Goal: Transaction & Acquisition: Purchase product/service

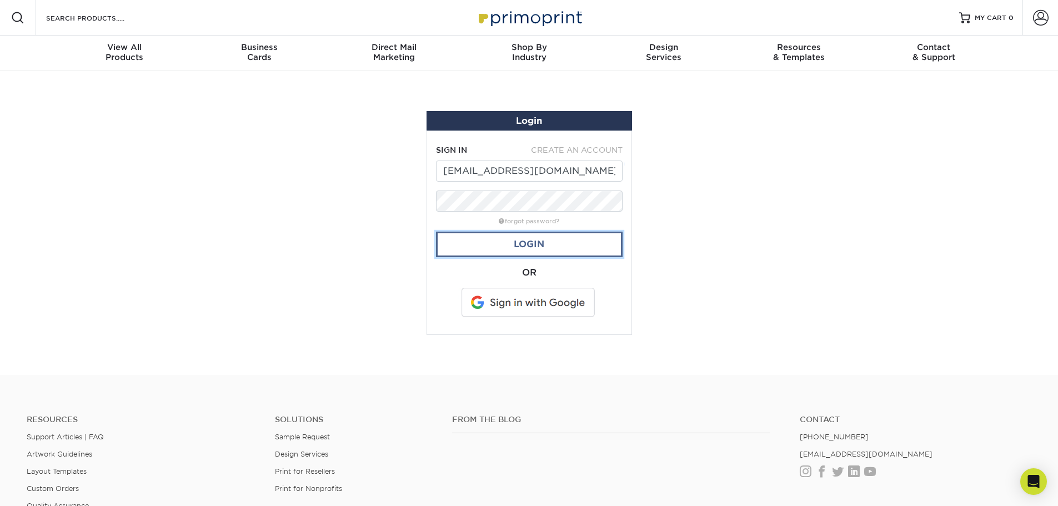
click at [522, 250] on link "Login" at bounding box center [529, 245] width 187 height 26
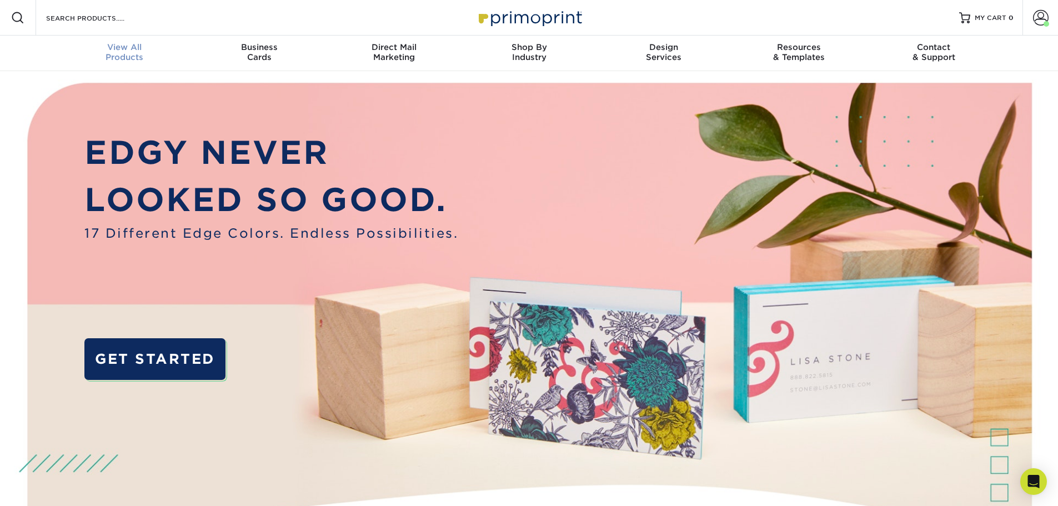
click at [144, 61] on div "View All Products" at bounding box center [124, 52] width 135 height 20
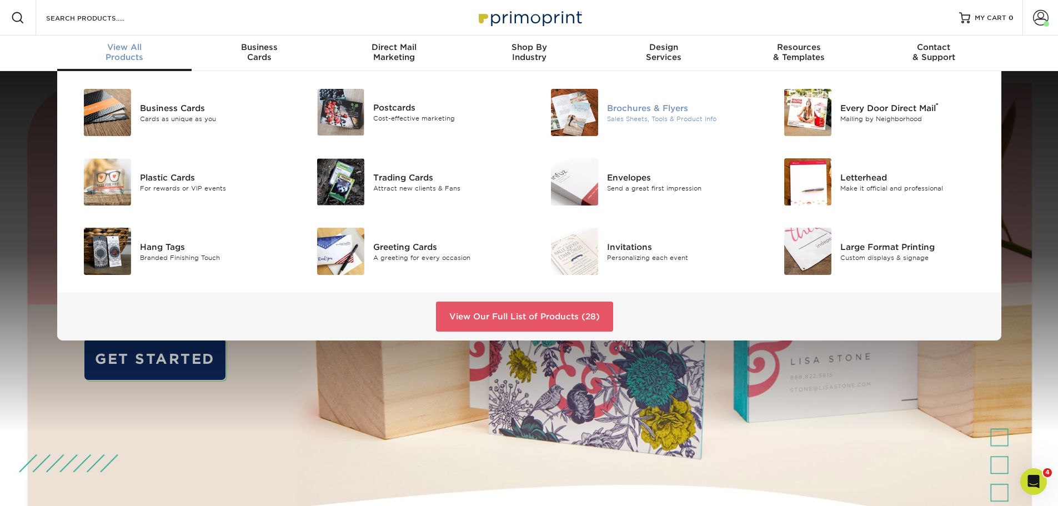
click at [635, 112] on div "Brochures & Flyers" at bounding box center [680, 108] width 147 height 12
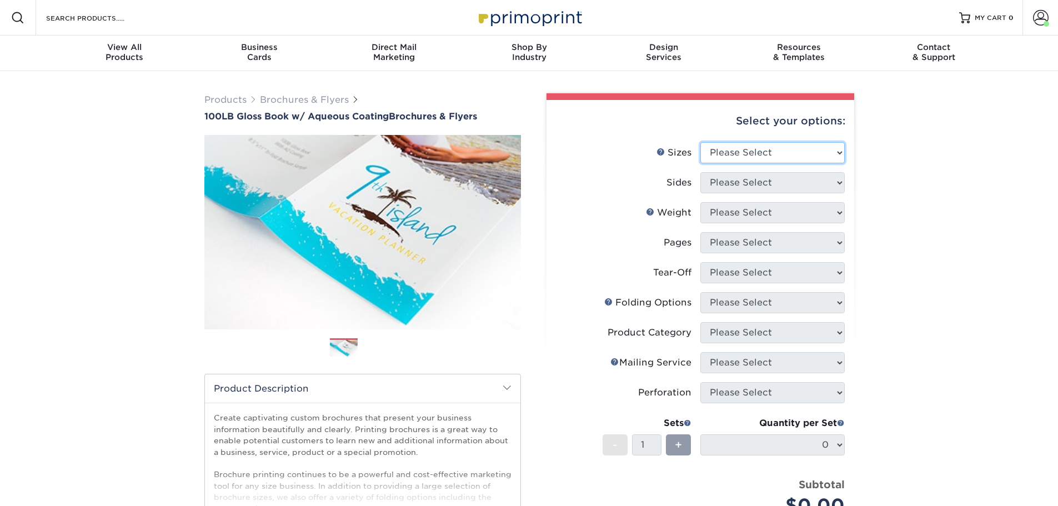
click at [741, 157] on select "Please Select 3.5" x 8.5" 3.5" x 11" 3.67" x 8.5" 4" x 6" 4" x 8.5" 4" x 9" 4" …" at bounding box center [772, 152] width 144 height 21
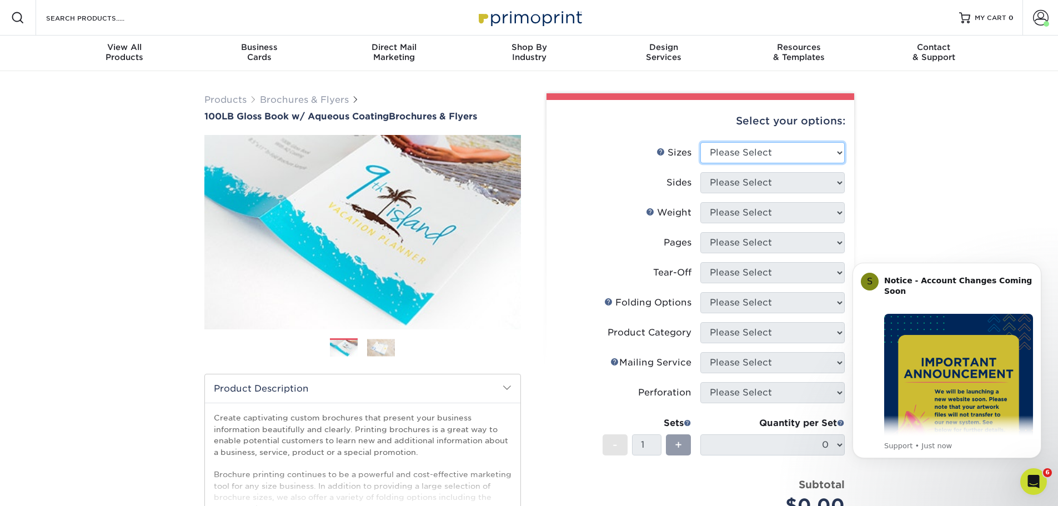
select select "8.50x11.00"
click at [700, 142] on select "Please Select 3.5" x 8.5" 3.5" x 11" 3.67" x 8.5" 4" x 6" 4" x 8.5" 4" x 9" 4" …" at bounding box center [772, 152] width 144 height 21
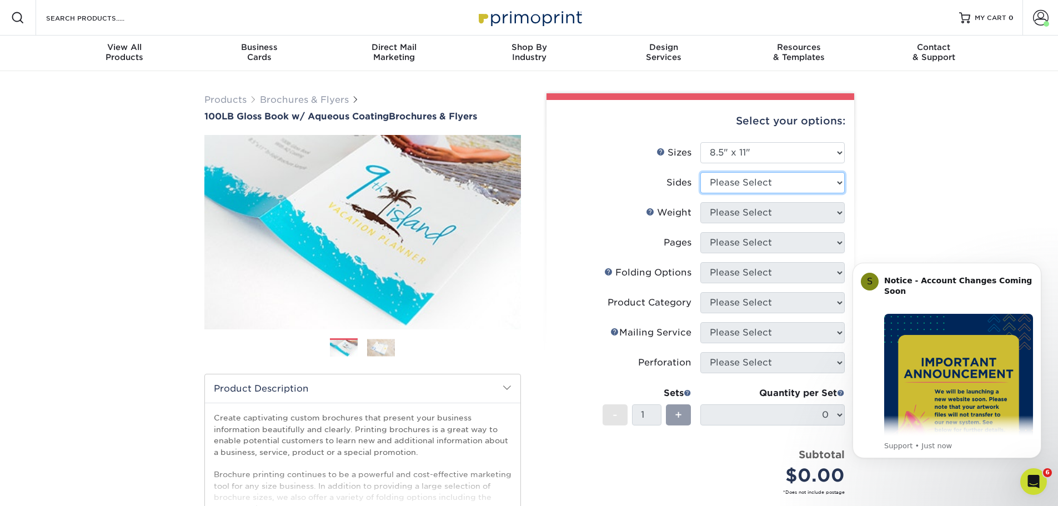
click at [795, 176] on select "Please Select Print Both Sides Print Front Only" at bounding box center [772, 182] width 144 height 21
select select "32d3c223-f82c-492b-b915-ba065a00862f"
click at [700, 172] on select "Please Select Print Both Sides Print Front Only" at bounding box center [772, 182] width 144 height 21
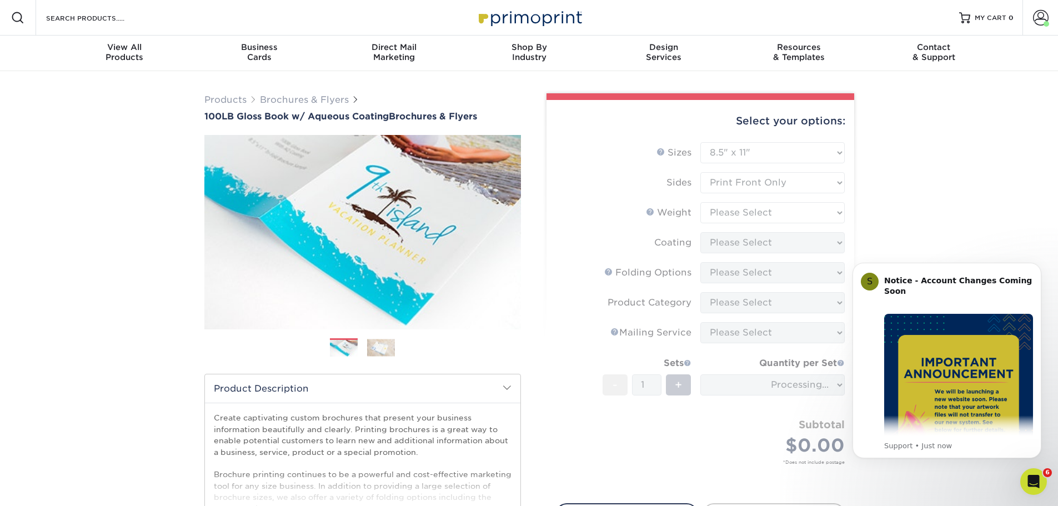
click at [784, 218] on form "Sizes Help Sizes Please Select 3.5" x 8.5" 3.5" x 11" 3.67" x 8.5" 4" x 6" 4" x…" at bounding box center [700, 316] width 290 height 348
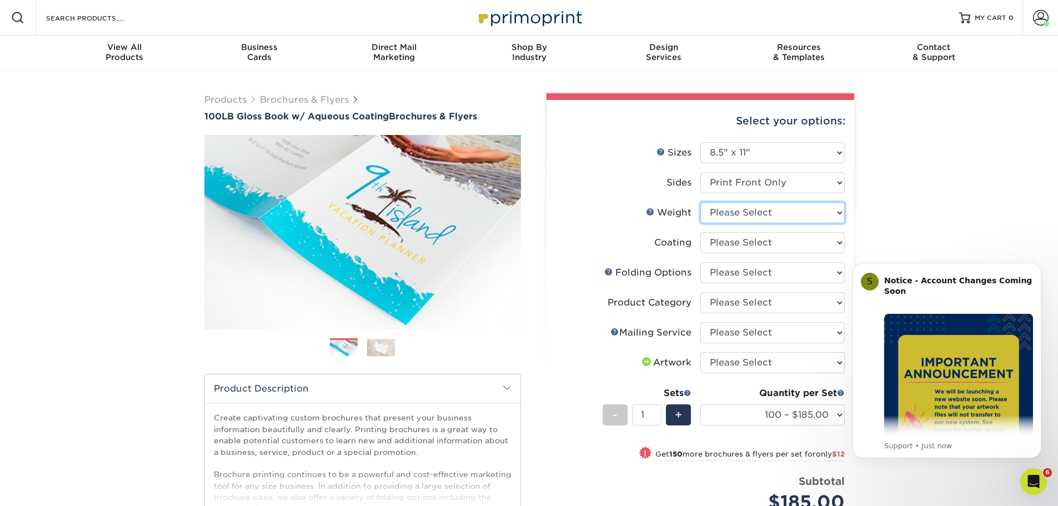
click at [784, 218] on select "Please Select 100LB" at bounding box center [772, 212] width 144 height 21
select select "100LB"
click at [700, 202] on select "Please Select 100LB" at bounding box center [772, 212] width 144 height 21
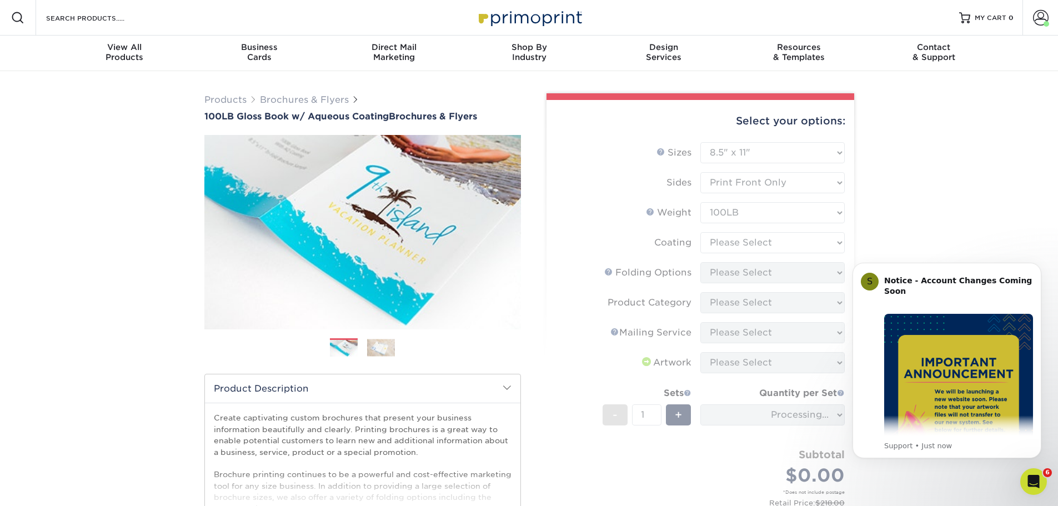
click at [772, 245] on form "Sizes Help Sizes Please Select 3.5" x 8.5" 3.5" x 11" 3.67" x 8.5" 4" x 6" 4" x…" at bounding box center [700, 336] width 290 height 389
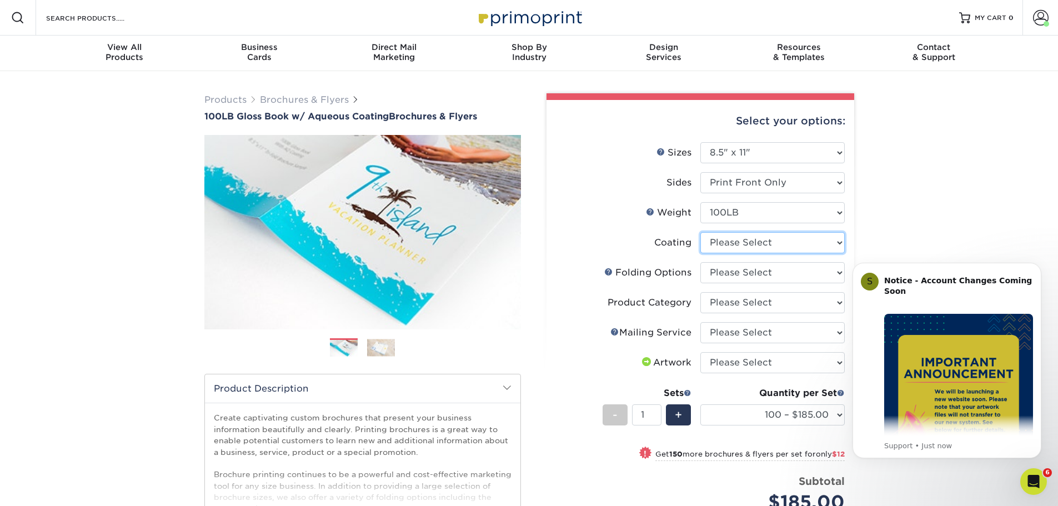
click at [772, 245] on select at bounding box center [772, 242] width 144 height 21
select select "d41dab50-ff65-4f4f-bb17-2afe4d36ae33"
click at [700, 232] on select at bounding box center [772, 242] width 144 height 21
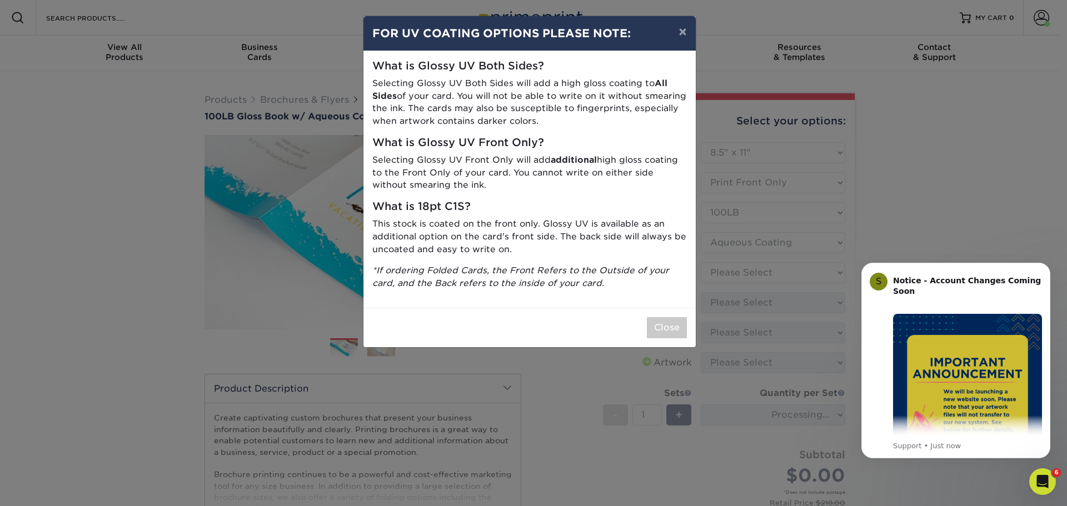
click at [670, 342] on div "Close" at bounding box center [529, 327] width 332 height 39
click at [671, 339] on div "Close" at bounding box center [529, 327] width 332 height 39
click at [673, 333] on button "Close" at bounding box center [667, 327] width 40 height 21
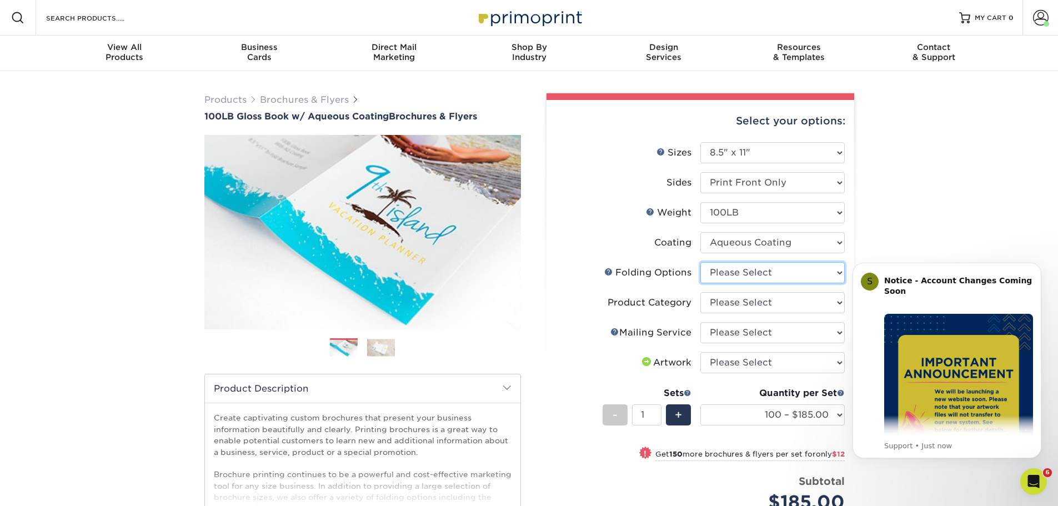
click at [748, 267] on select "Please Select FLAT - No Folding Accordion Fold Half-Fold (Vertical) Half-Fold (…" at bounding box center [772, 272] width 144 height 21
select select "9b1d5825-34d1-4721-9874-ed79abb003d7"
click at [700, 262] on select "Please Select FLAT - No Folding Accordion Fold Half-Fold (Vertical) Half-Fold (…" at bounding box center [772, 272] width 144 height 21
click at [777, 292] on select "Please Select Flyers and Brochures" at bounding box center [772, 302] width 144 height 21
select select "1a668080-6b7c-4174-b399-2c3833b27ef4"
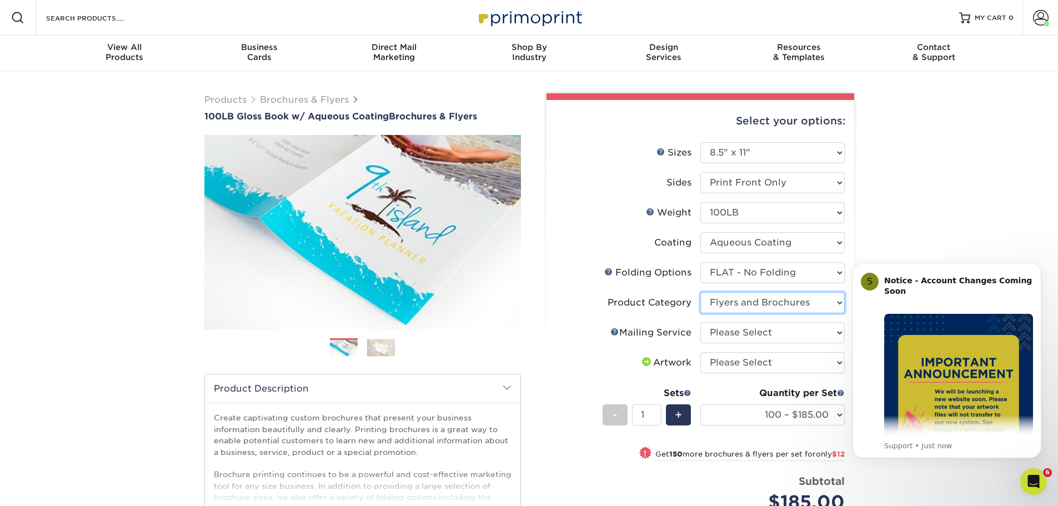
click at [700, 292] on select "Please Select Flyers and Brochures" at bounding box center [772, 302] width 144 height 21
click at [764, 333] on select "Please Select No Direct Mailing Service No, I will mail/stamp/imprint Direct Ma…" at bounding box center [772, 332] width 144 height 21
select select "3e5e9bdd-d78a-4c28-a41d-fe1407925ca6"
click at [700, 322] on select "Please Select No Direct Mailing Service No, I will mail/stamp/imprint Direct Ma…" at bounding box center [772, 332] width 144 height 21
click at [759, 366] on select "Please Select I will upload files I need a design - $175" at bounding box center [772, 362] width 144 height 21
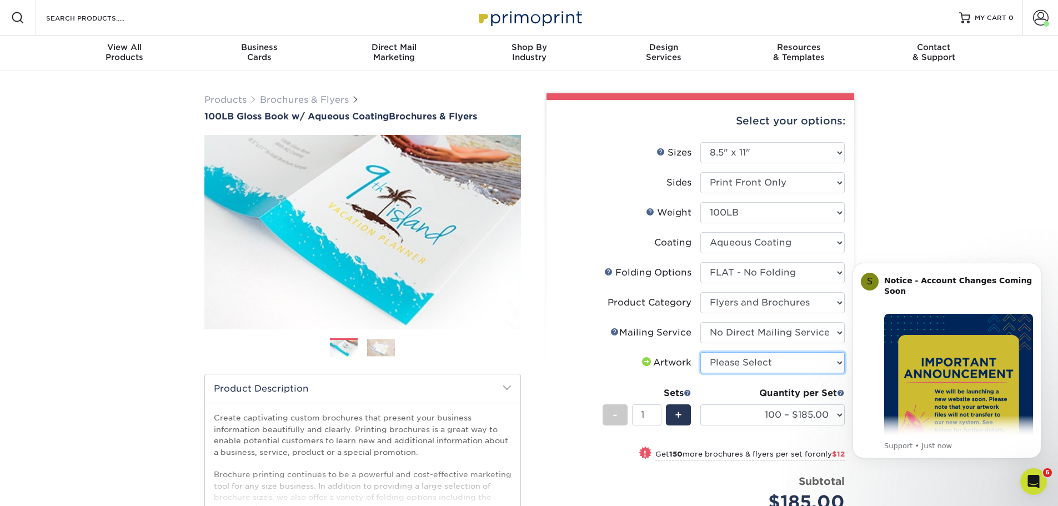
select select "upload"
click at [700, 352] on select "Please Select I will upload files I need a design - $175" at bounding box center [772, 362] width 144 height 21
click at [759, 416] on select "100 – $185.00 250 – $197.00 500 – $203.00 1000 – $229.00 2000 – $299.00 2500 – …" at bounding box center [772, 414] width 144 height 21
select select "250 – $197.00"
click at [700, 404] on select "100 – $185.00 250 – $197.00 500 – $203.00 1000 – $229.00 2000 – $299.00 2500 – …" at bounding box center [772, 414] width 144 height 21
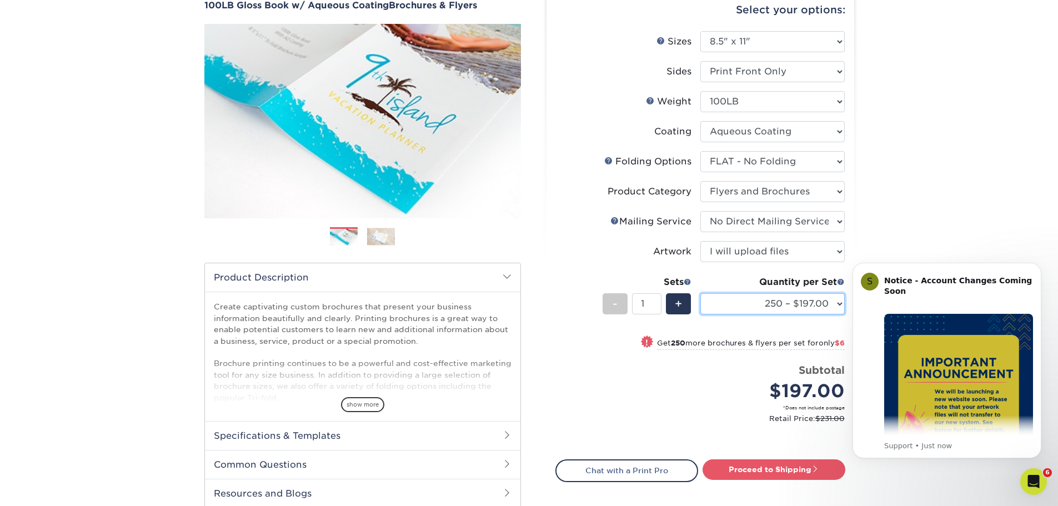
scroll to position [167, 0]
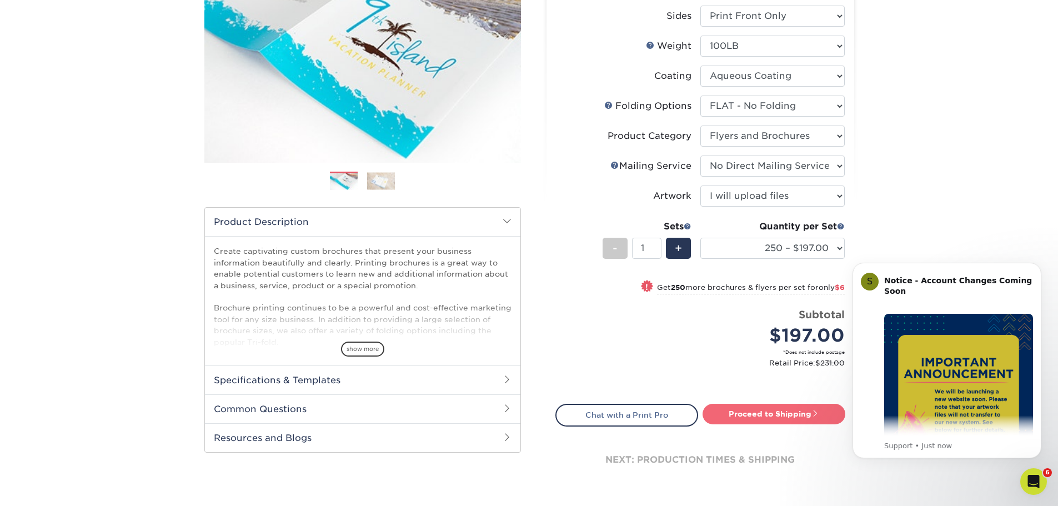
click at [765, 415] on link "Proceed to Shipping" at bounding box center [774, 414] width 143 height 20
type input "Set 1"
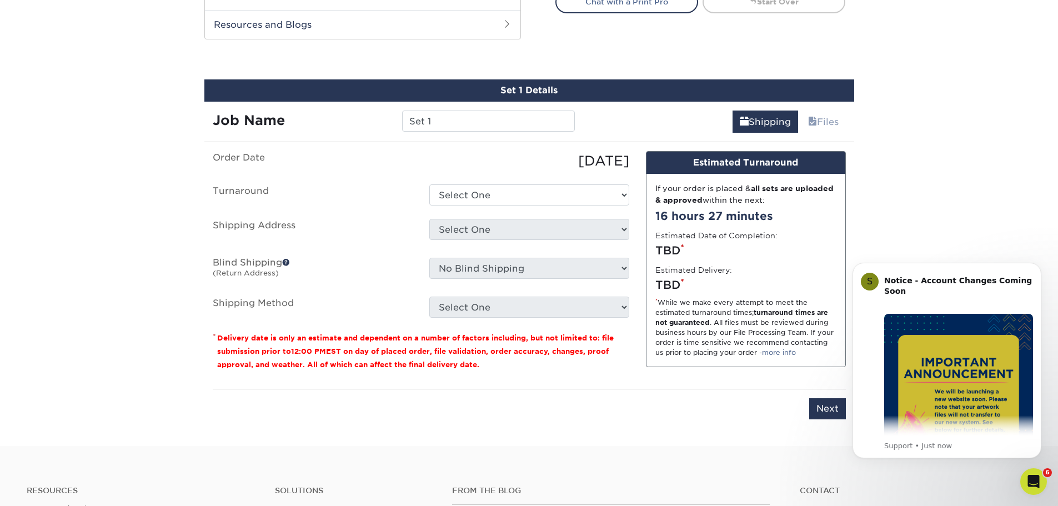
scroll to position [601, 0]
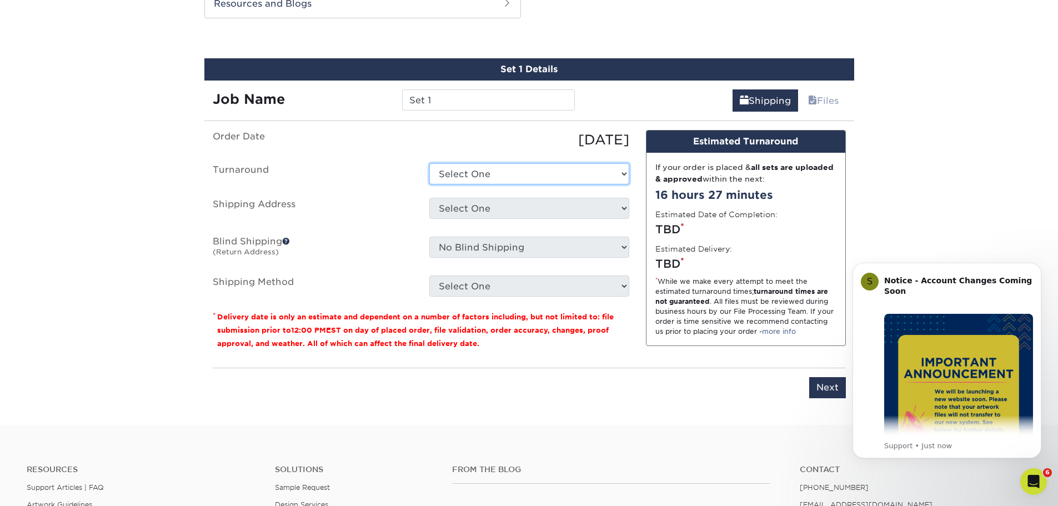
click at [505, 177] on select "Select One 2-4 Business Days 2 Day Next Business Day" at bounding box center [529, 173] width 200 height 21
select select "df99b8e7-d8c9-45d3-9087-28cdf506140b"
click at [429, 163] on select "Select One 2-4 Business Days 2 Day Next Business Day" at bounding box center [529, 173] width 200 height 21
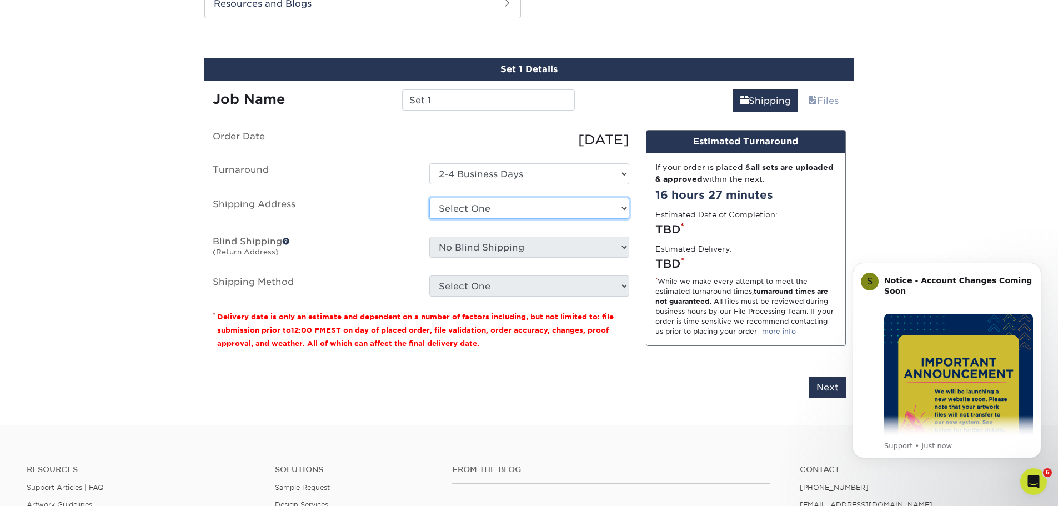
click at [519, 208] on select "Select One Herber Lovato - Corp Osvaldo Sotelo, Santa Maria + Add New Address" at bounding box center [529, 208] width 200 height 21
select select "254175"
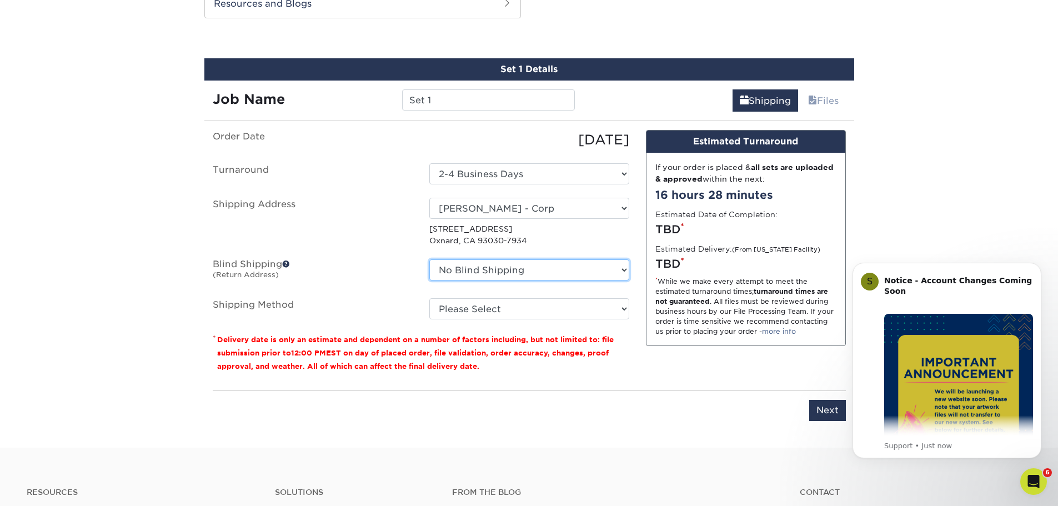
click at [590, 272] on select "No Blind Shipping Herber Lovato - Corp Osvaldo Sotelo, Santa Maria + Add New Ad…" at bounding box center [529, 269] width 200 height 21
click at [429, 259] on select "No Blind Shipping Herber Lovato - Corp Osvaldo Sotelo, Santa Maria + Add New Ad…" at bounding box center [529, 269] width 200 height 21
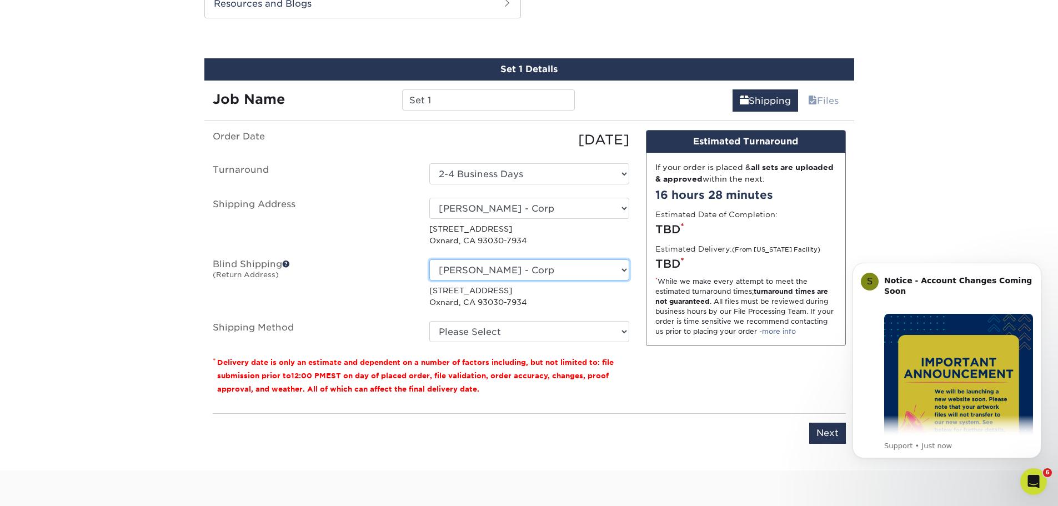
click at [568, 267] on select "No Blind Shipping Herber Lovato - Corp Osvaldo Sotelo, Santa Maria + Add New Ad…" at bounding box center [529, 269] width 200 height 21
select select "-1"
click at [429, 259] on select "No Blind Shipping Herber Lovato - Corp Osvaldo Sotelo, Santa Maria + Add New Ad…" at bounding box center [529, 269] width 200 height 21
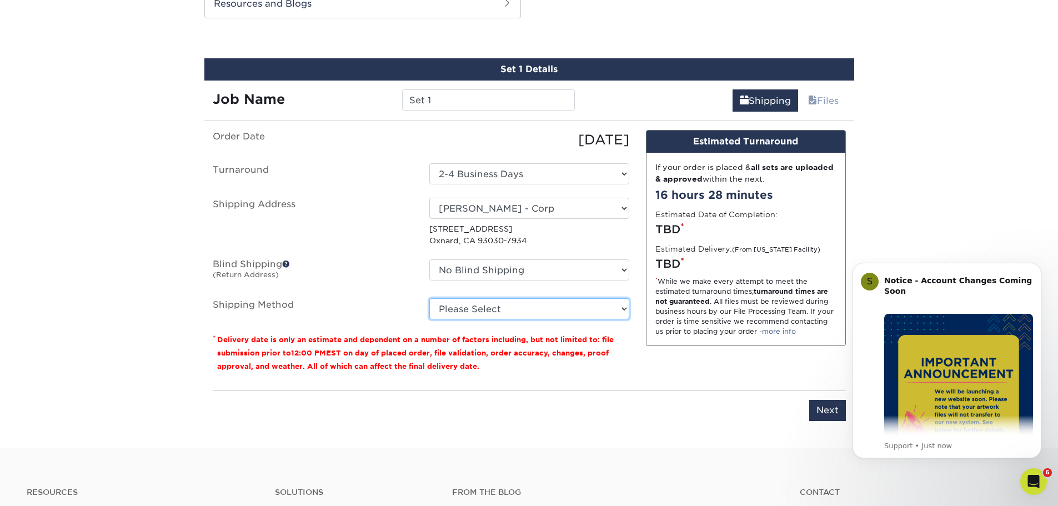
click at [560, 313] on select "Please Select Ground Shipping (+$16.21) 3 Day Shipping Service (+$20.00) 2 Day …" at bounding box center [529, 308] width 200 height 21
select select "03"
click at [429, 298] on select "Please Select Ground Shipping (+$16.21) 3 Day Shipping Service (+$20.00) 2 Day …" at bounding box center [529, 308] width 200 height 21
click at [831, 404] on input "Next" at bounding box center [827, 410] width 37 height 21
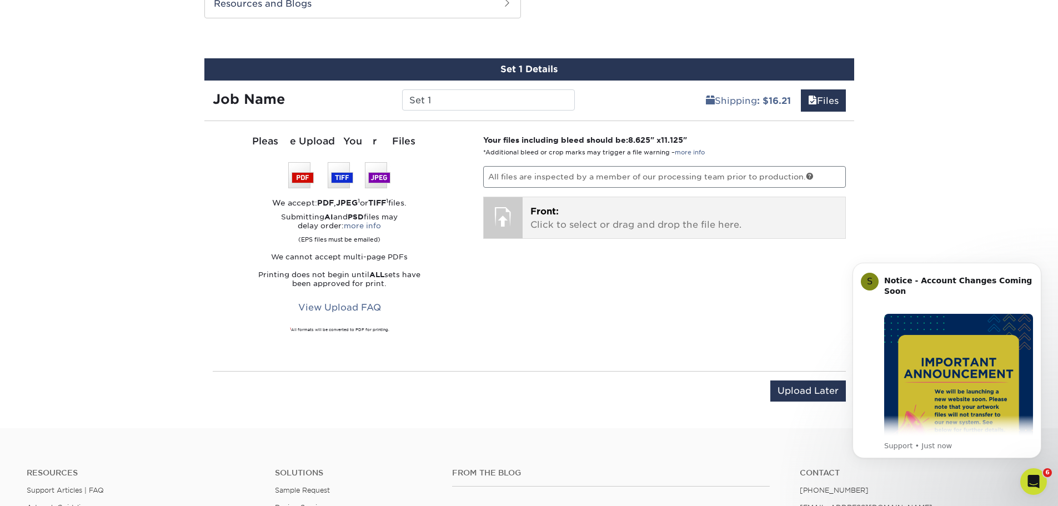
click at [546, 227] on p "Front: Click to select or drag and drop the file here." at bounding box center [683, 218] width 307 height 27
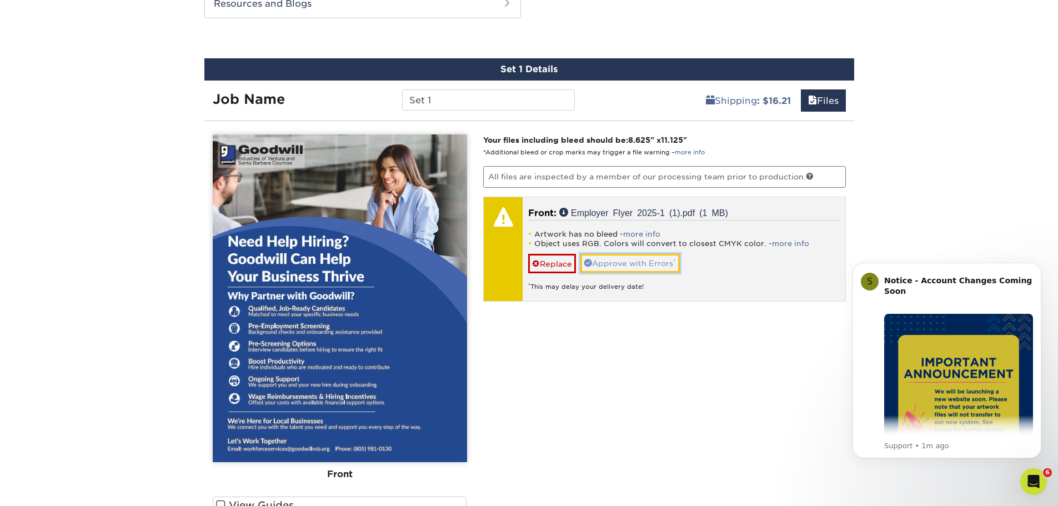
click at [654, 262] on link "Approve with Errors *" at bounding box center [629, 263] width 99 height 19
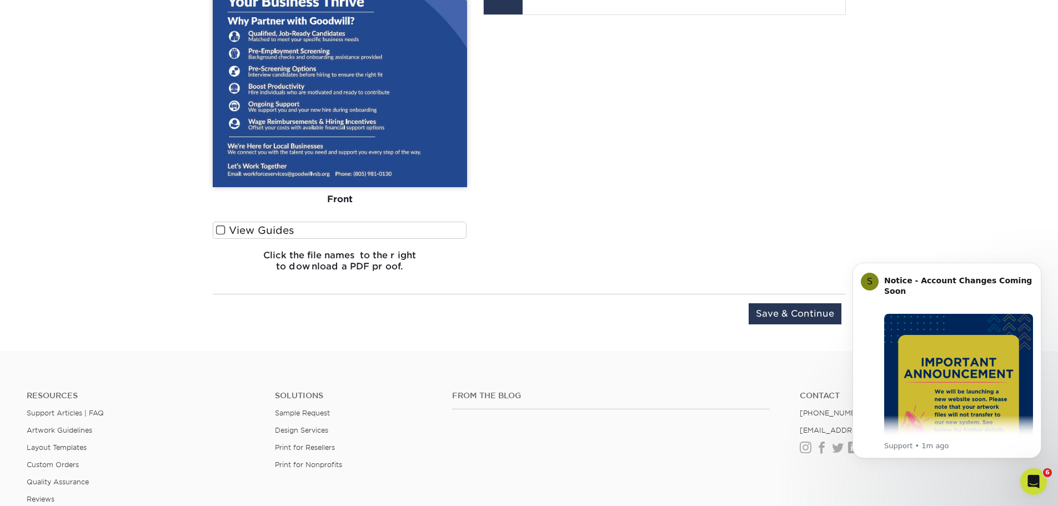
scroll to position [879, 0]
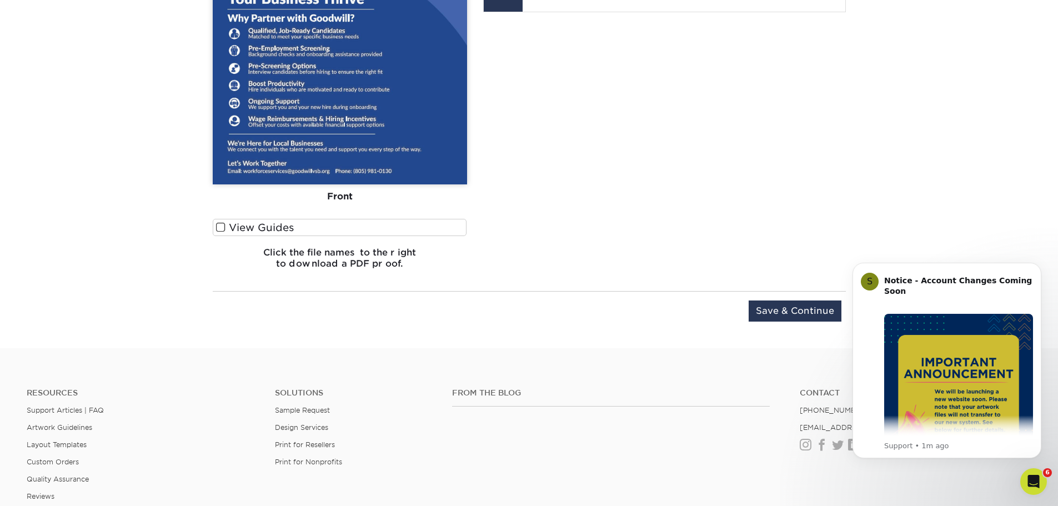
click at [792, 322] on div "Upload Later Save & Continue Continue" at bounding box center [529, 318] width 633 height 34
click at [799, 306] on input "Save & Continue" at bounding box center [795, 311] width 93 height 21
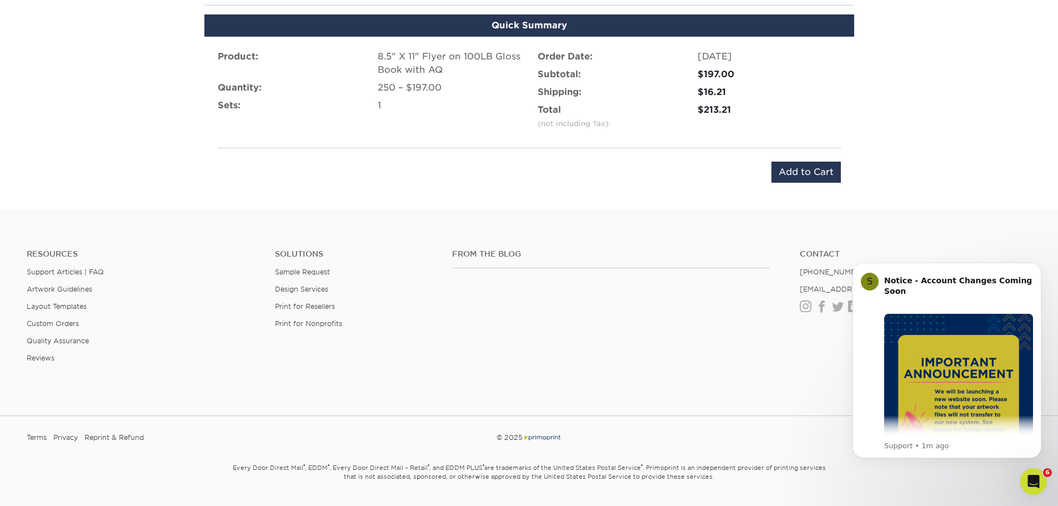
scroll to position [690, 0]
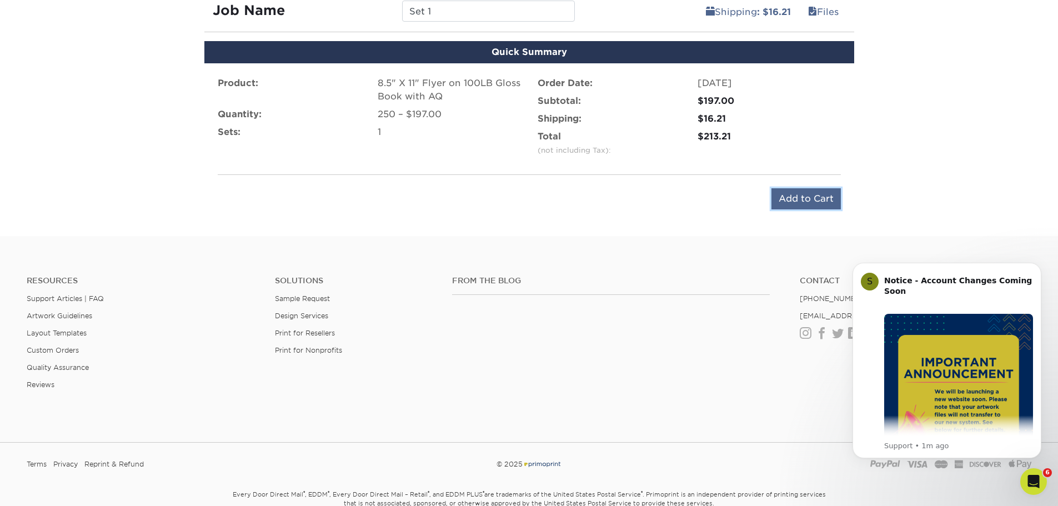
click at [815, 202] on input "Add to Cart" at bounding box center [806, 198] width 69 height 21
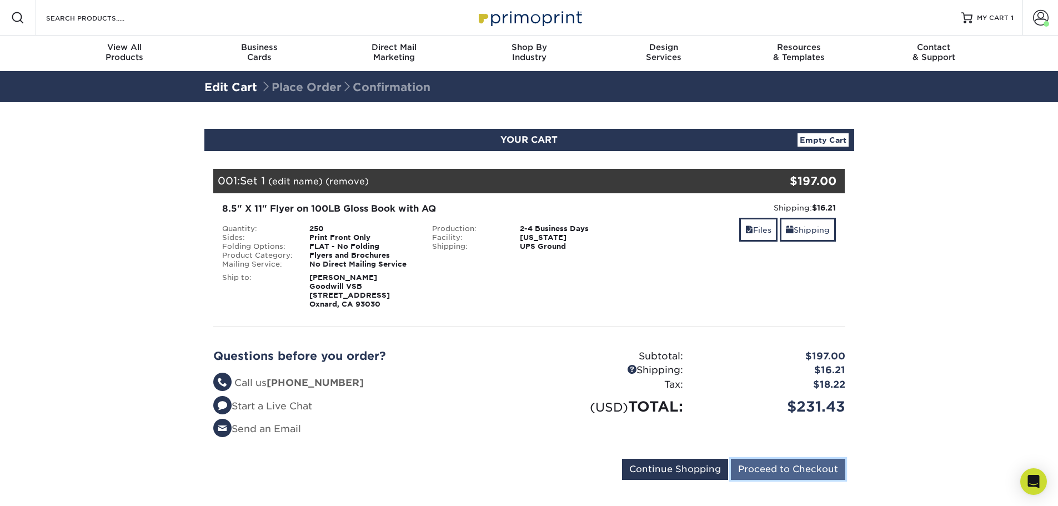
click at [803, 470] on input "Proceed to Checkout" at bounding box center [788, 469] width 114 height 21
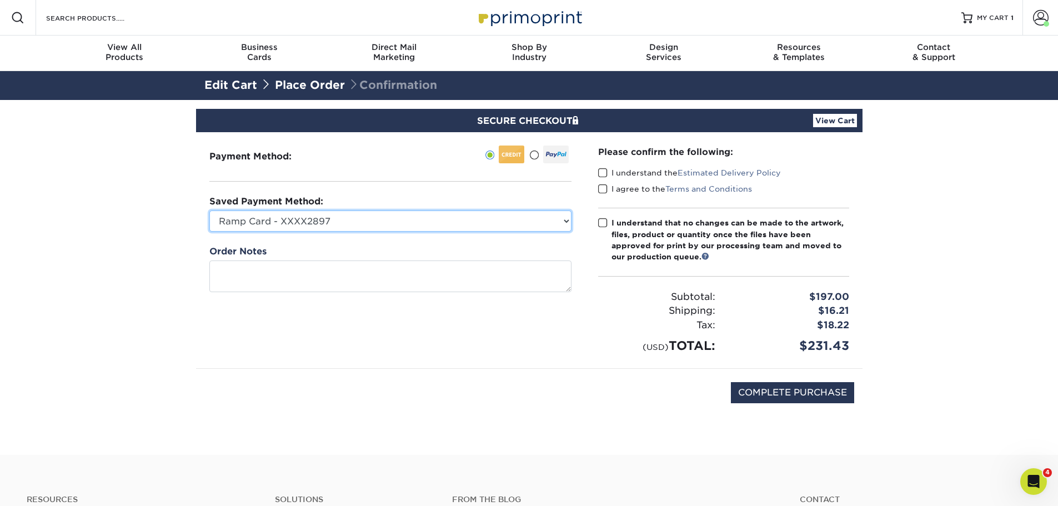
click at [443, 221] on select "Ramp Card - XXXX2897 New Credit Card" at bounding box center [390, 221] width 362 height 21
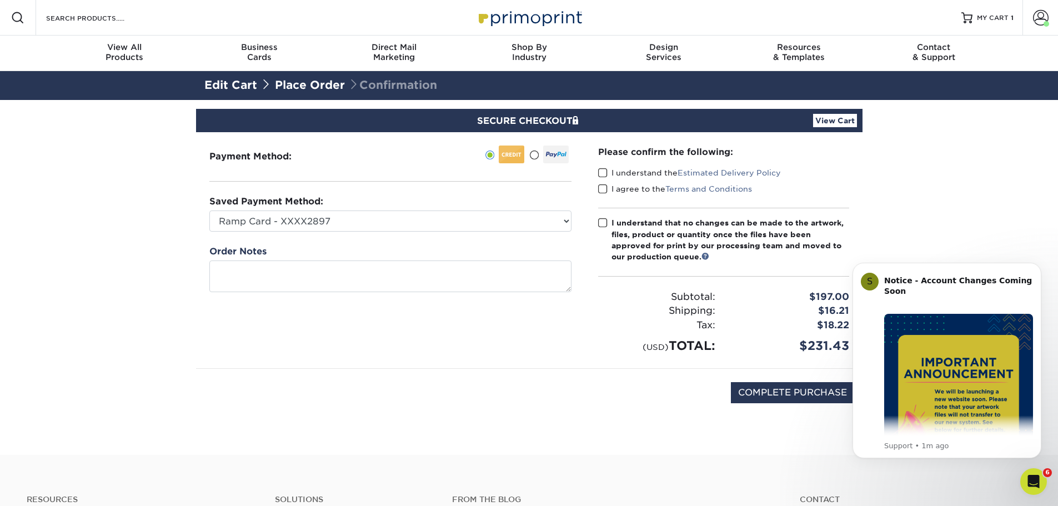
click at [605, 174] on span at bounding box center [602, 173] width 9 height 11
click at [0, 0] on input "I understand the Estimated Delivery Policy" at bounding box center [0, 0] width 0 height 0
click at [607, 195] on div "I agree to the Terms and Conditions" at bounding box center [723, 191] width 251 height 16
click at [605, 191] on span at bounding box center [602, 189] width 9 height 11
click at [0, 0] on input "I agree to the Terms and Conditions" at bounding box center [0, 0] width 0 height 0
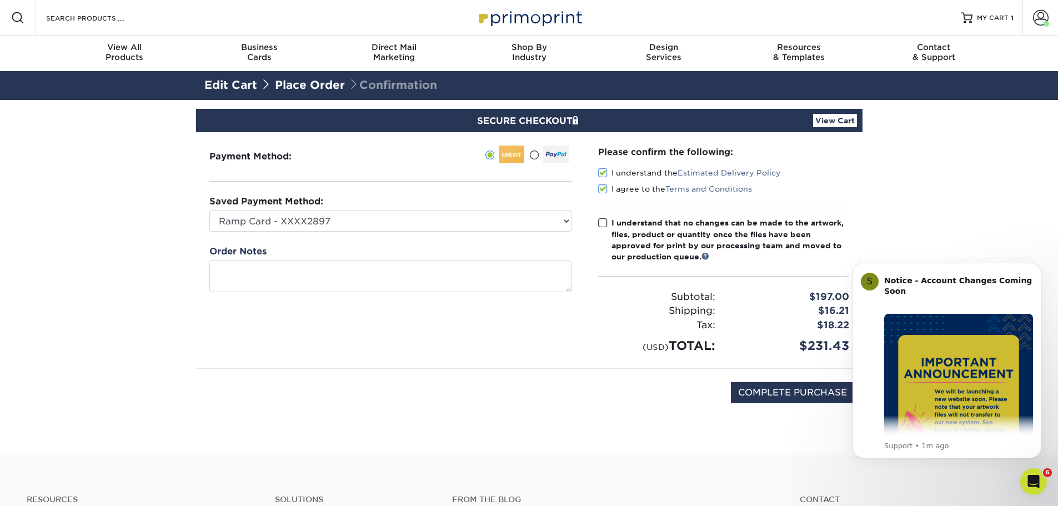
click at [604, 223] on span at bounding box center [602, 223] width 9 height 11
click at [0, 0] on input "I understand that no changes can be made to the artwork, files, product or quan…" at bounding box center [0, 0] width 0 height 0
click at [1039, 269] on icon "Dismiss notification" at bounding box center [1038, 266] width 6 height 6
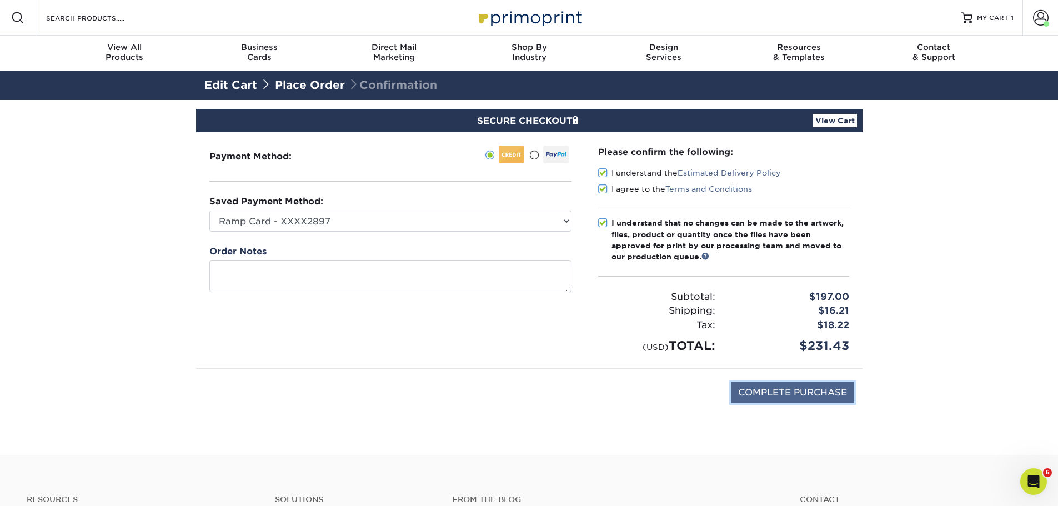
click at [834, 382] on input "COMPLETE PURCHASE" at bounding box center [792, 392] width 123 height 21
type input "PROCESSING, PLEASE WAIT..."
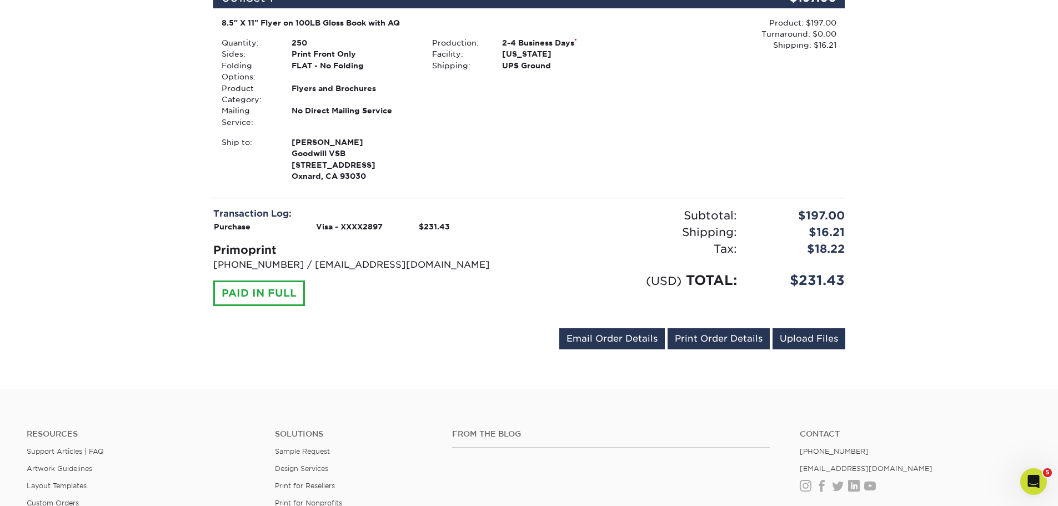
scroll to position [333, 0]
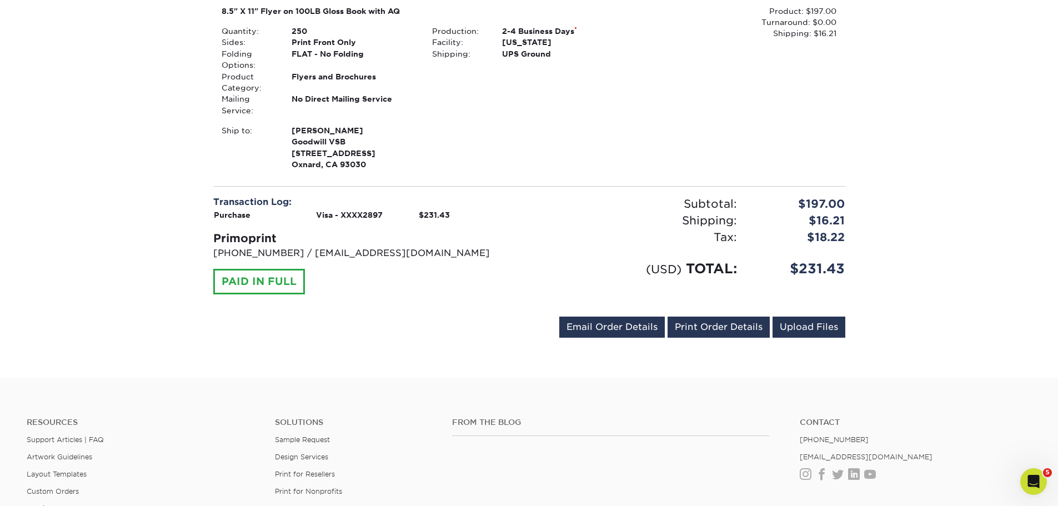
drag, startPoint x: 267, startPoint y: 279, endPoint x: 297, endPoint y: 283, distance: 29.8
click at [269, 279] on div "PAID IN FULL" at bounding box center [259, 282] width 92 height 26
click at [709, 327] on link "Print Order Details" at bounding box center [719, 327] width 102 height 21
